Goal: Task Accomplishment & Management: Use online tool/utility

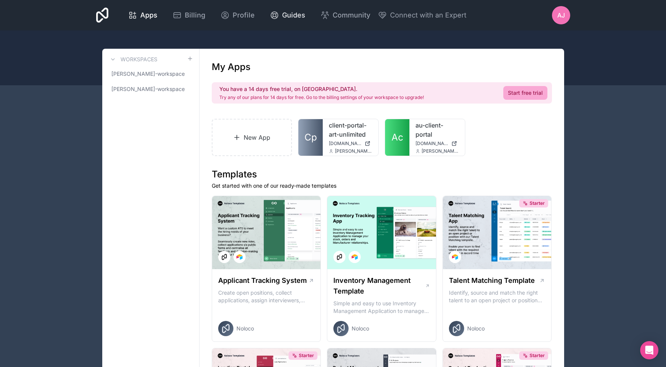
click at [289, 16] on span "Guides" at bounding box center [293, 15] width 23 height 11
click at [451, 131] on icon at bounding box center [451, 131] width 6 height 6
click at [560, 11] on span "AJ" at bounding box center [562, 15] width 8 height 9
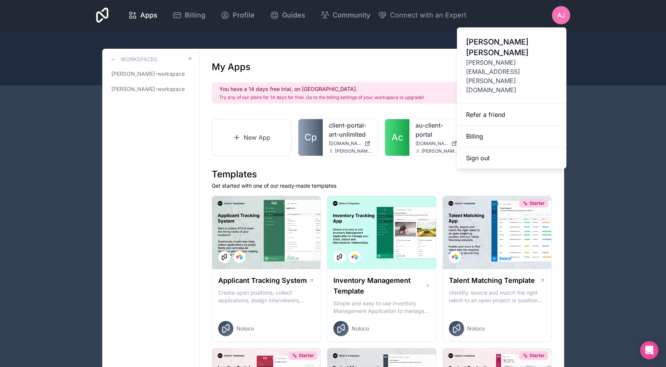
click at [557, 17] on div "AJ" at bounding box center [561, 15] width 18 height 18
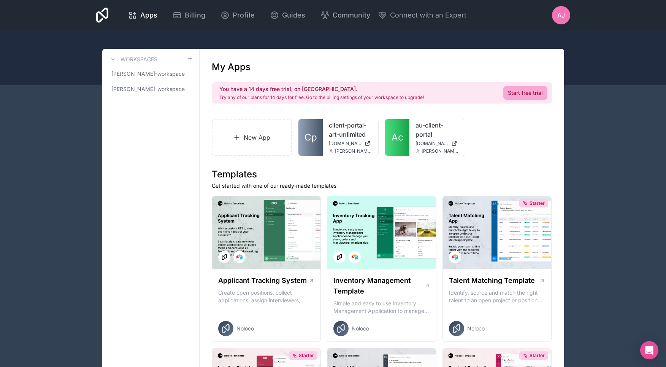
click at [154, 90] on span "amanda-jacquart-workspace" at bounding box center [146, 89] width 70 height 8
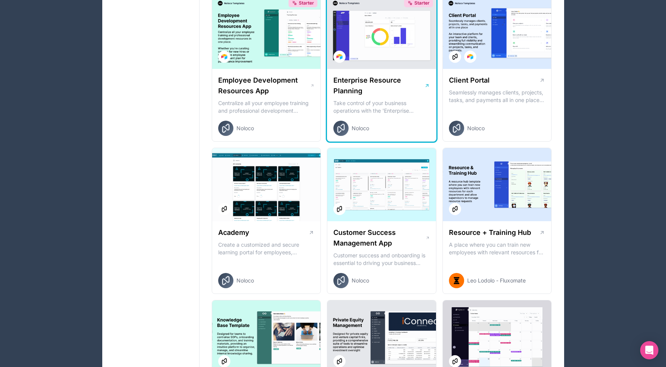
scroll to position [656, 0]
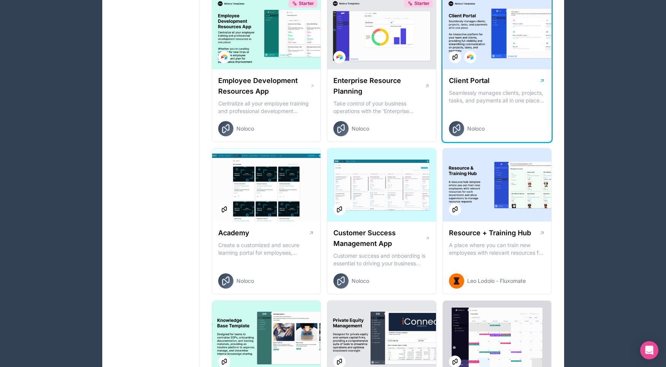
click at [492, 47] on div at bounding box center [497, 32] width 109 height 73
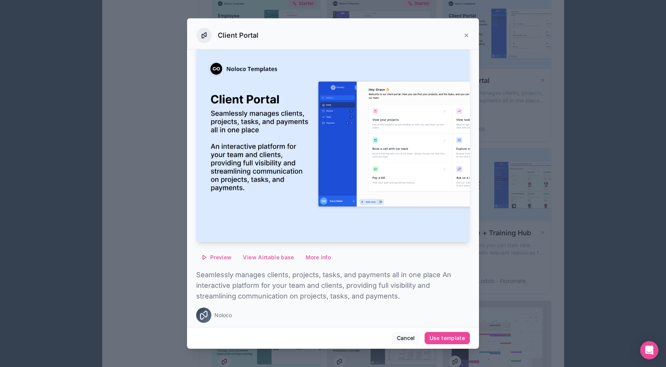
scroll to position [13, 0]
click at [451, 342] on button "Use template" at bounding box center [447, 338] width 45 height 12
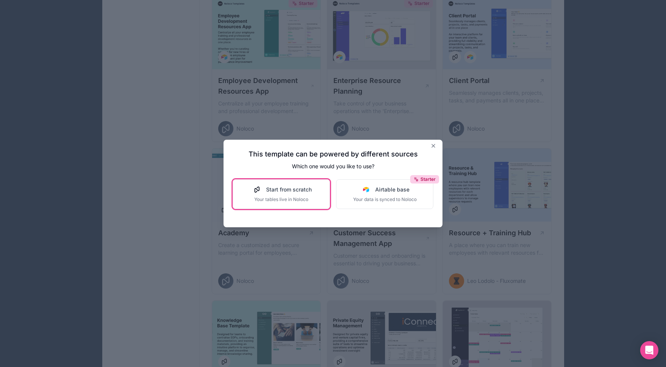
click at [289, 194] on div "Start from scratch Your tables live in Noloco" at bounding box center [281, 194] width 61 height 17
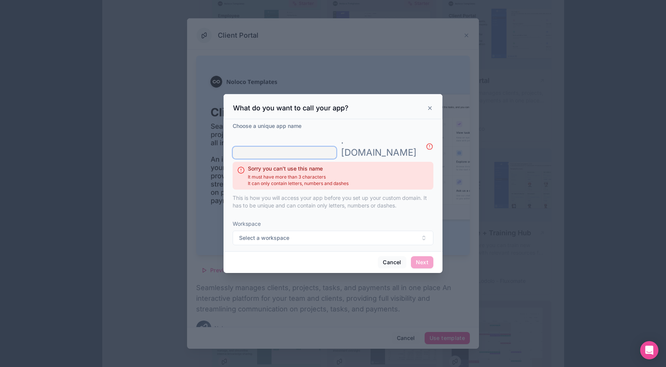
click at [285, 146] on input "text" at bounding box center [285, 152] width 104 height 12
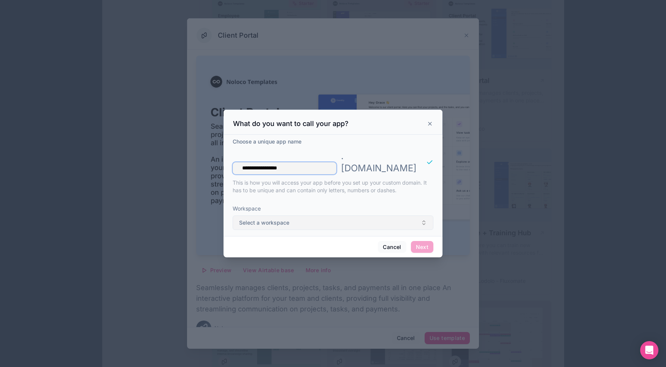
type input "**********"
click at [347, 215] on button "Select a workspace" at bounding box center [333, 222] width 201 height 14
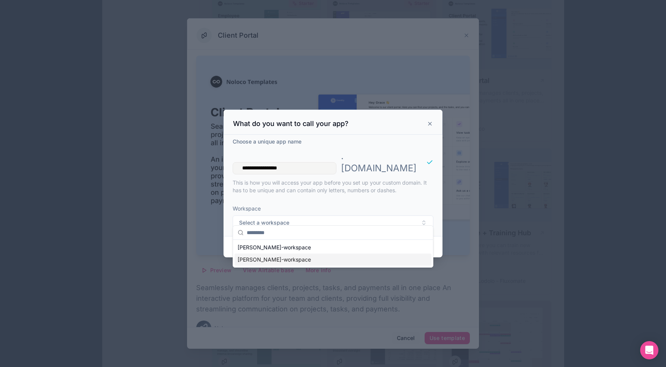
click at [294, 261] on div "amanda-jacquart-workspace" at bounding box center [333, 259] width 197 height 12
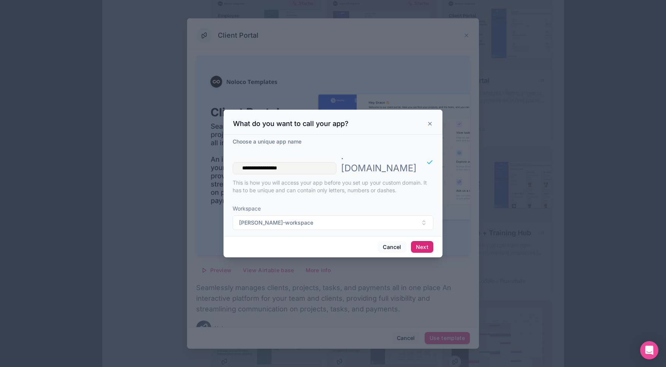
click at [426, 241] on button "Next" at bounding box center [422, 247] width 22 height 12
